Goal: Check status: Check status

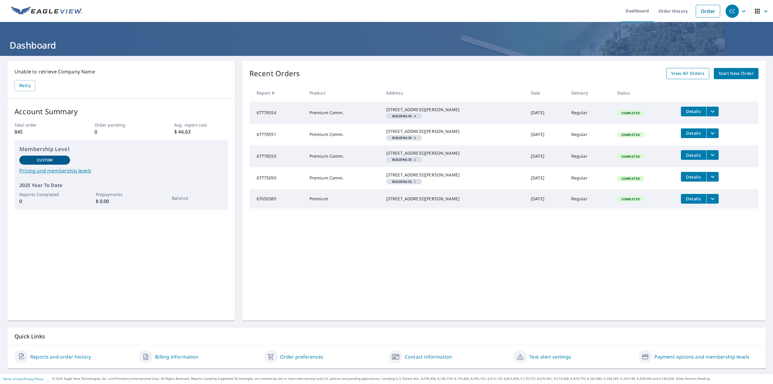
click at [684, 70] on span "View All Orders" at bounding box center [687, 74] width 33 height 8
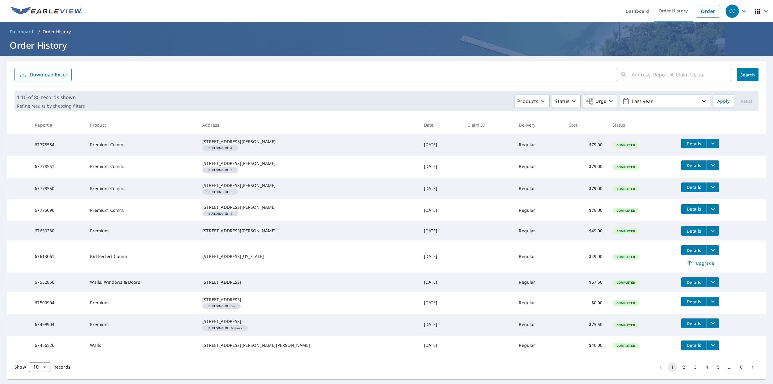
click at [632, 76] on input "text" at bounding box center [682, 74] width 100 height 17
type input "green river"
click button "Search" at bounding box center [748, 74] width 22 height 13
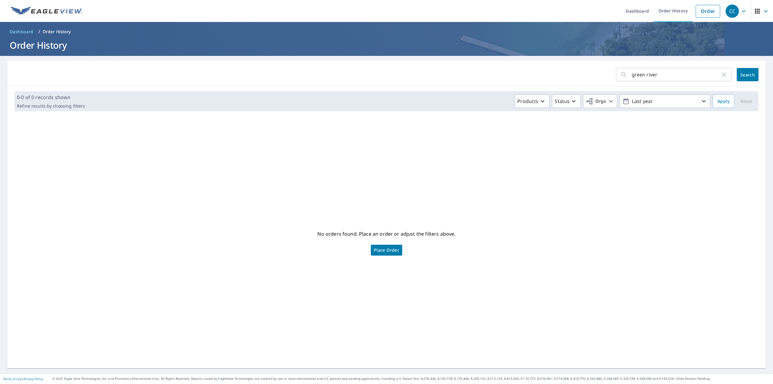
click at [720, 76] on icon "button" at bounding box center [723, 74] width 7 height 7
click at [638, 73] on input "text" at bounding box center [682, 74] width 100 height 17
type input "3029"
click button "Search" at bounding box center [748, 74] width 22 height 13
